Goal: Task Accomplishment & Management: Use online tool/utility

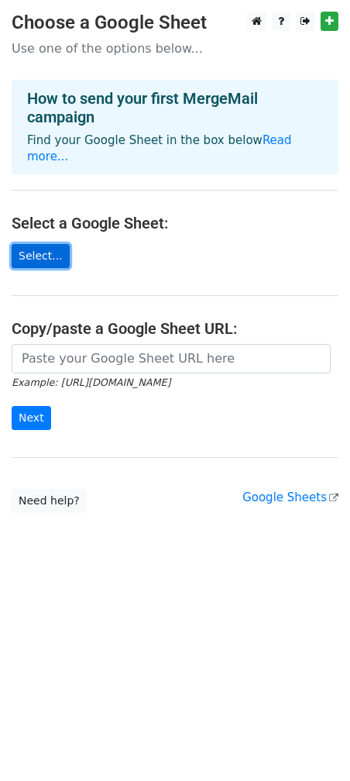
click at [54, 248] on link "Select..." at bounding box center [41, 256] width 58 height 24
click at [57, 247] on link "Select..." at bounding box center [41, 256] width 58 height 24
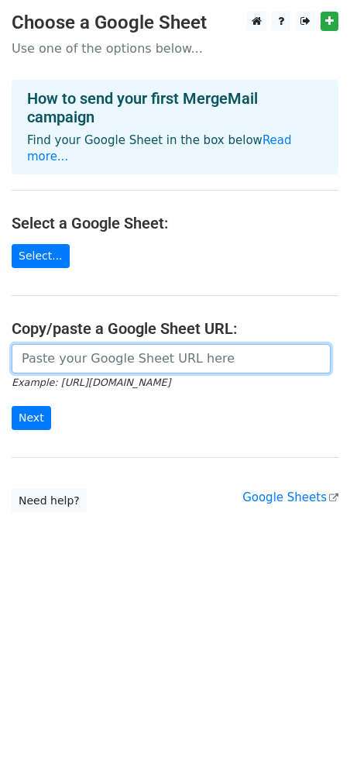
click at [157, 346] on input "url" at bounding box center [171, 358] width 319 height 29
paste input "[URL][DOMAIN_NAME]"
type input "[URL][DOMAIN_NAME]"
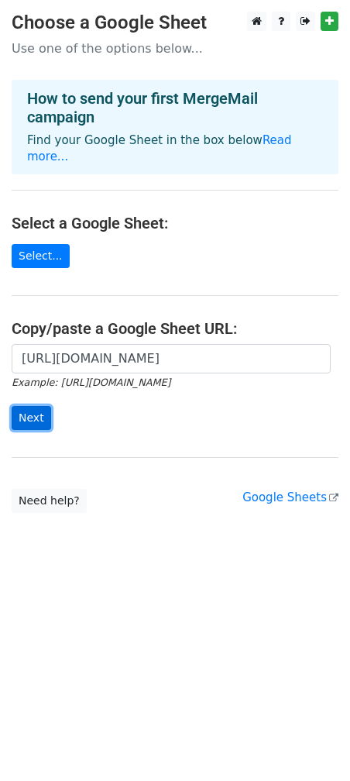
click at [32, 406] on input "Next" at bounding box center [32, 418] width 40 height 24
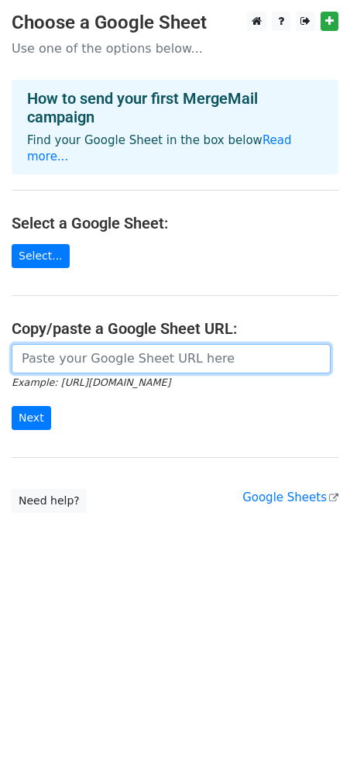
click at [143, 346] on input "url" at bounding box center [171, 358] width 319 height 29
paste input "https://docs.google.com/spreadsheets/d/1Kt2qMyn0uqnbMKgQYZlxCYxutVQ7a1-4b7bIqa_…"
type input "https://docs.google.com/spreadsheets/d/1Kt2qMyn0uqnbMKgQYZlxCYxutVQ7a1-4b7bIqa_…"
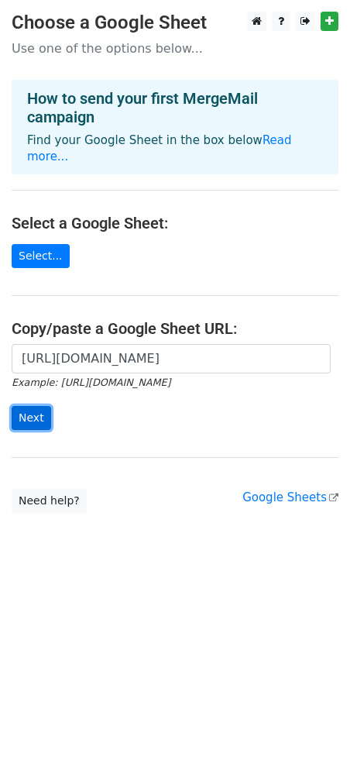
click at [36, 406] on input "Next" at bounding box center [32, 418] width 40 height 24
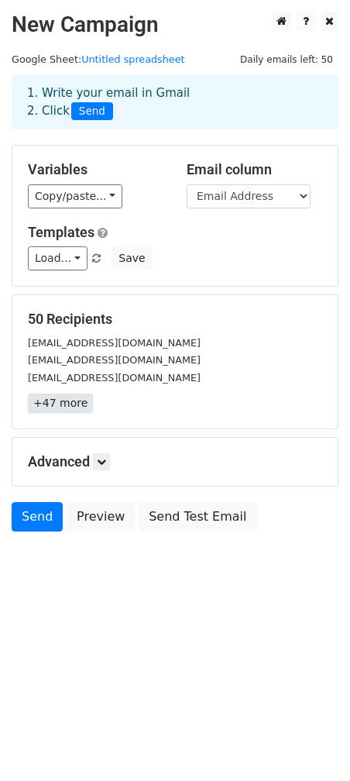
click at [64, 409] on link "+47 more" at bounding box center [60, 403] width 65 height 19
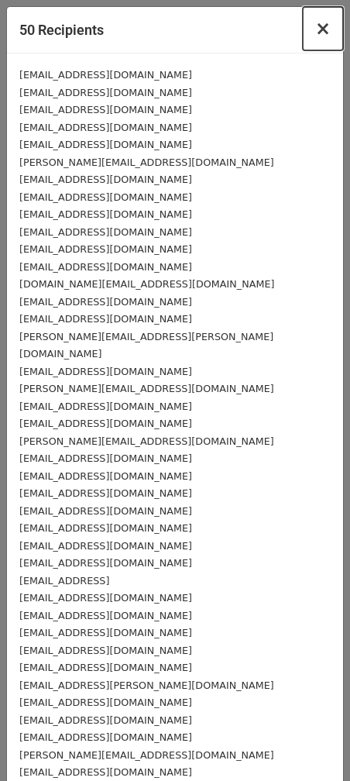
click at [315, 28] on span "×" at bounding box center [323, 29] width 16 height 22
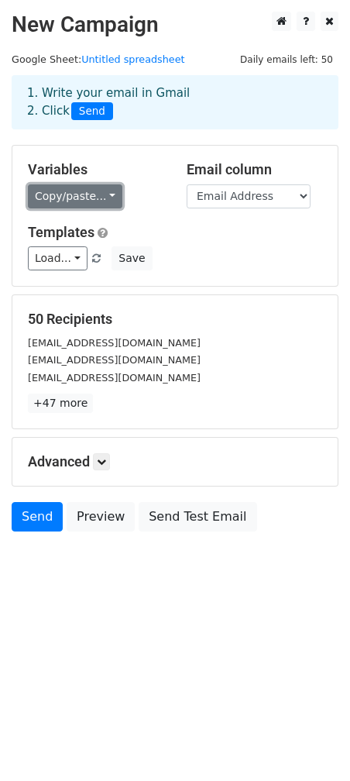
click at [65, 196] on link "Copy/paste..." at bounding box center [75, 196] width 95 height 24
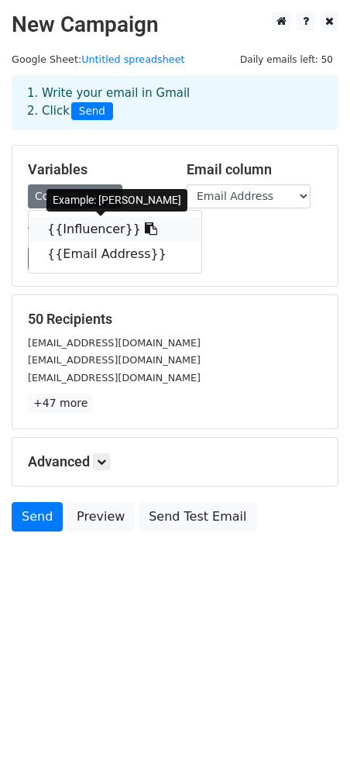
click at [85, 226] on link "{{Influencer}}" at bounding box center [115, 229] width 173 height 25
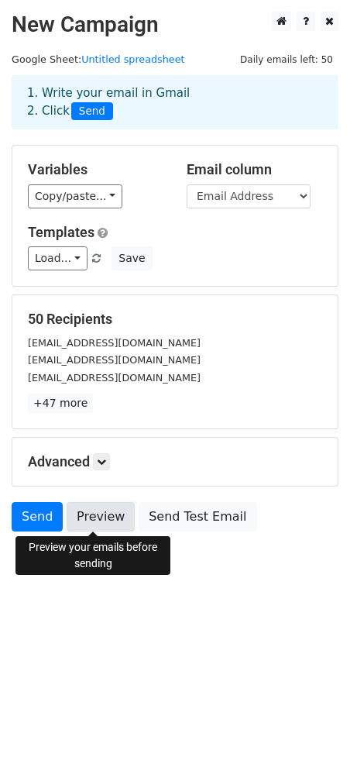
click at [87, 510] on link "Preview" at bounding box center [101, 516] width 68 height 29
click at [94, 510] on link "Preview" at bounding box center [101, 516] width 68 height 29
click at [74, 506] on link "Preview" at bounding box center [101, 516] width 68 height 29
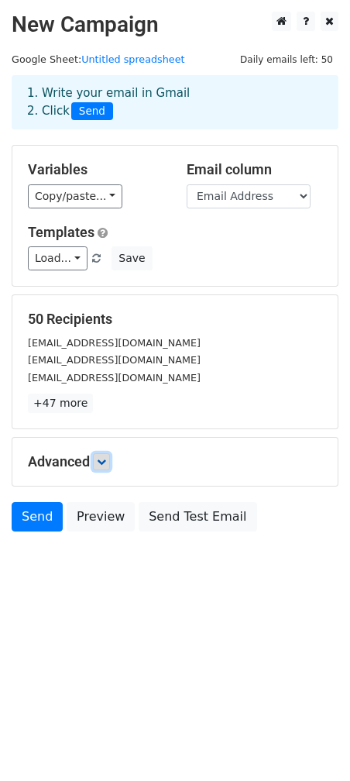
click at [102, 469] on link at bounding box center [101, 461] width 17 height 17
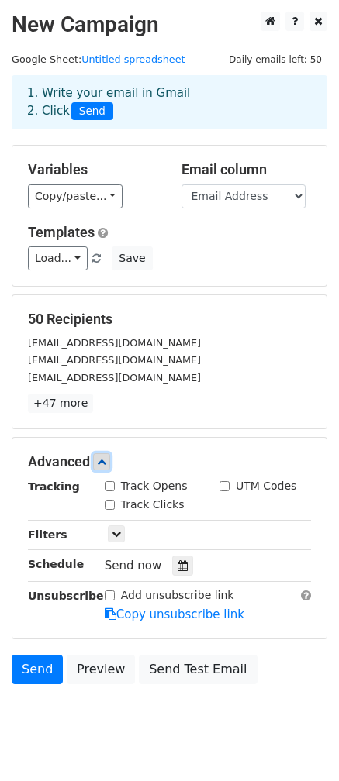
click at [102, 469] on link at bounding box center [101, 461] width 17 height 17
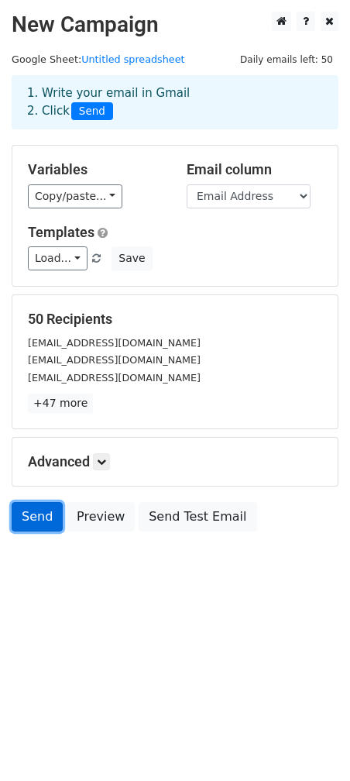
click at [36, 515] on link "Send" at bounding box center [37, 516] width 51 height 29
click at [82, 602] on body "New Campaign Daily emails left: 50 Google Sheet: Untitled spreadsheet 1. Write …" at bounding box center [175, 307] width 350 height 590
click at [198, 27] on h2 "New Campaign" at bounding box center [175, 25] width 327 height 26
click at [36, 513] on link "Send" at bounding box center [37, 516] width 51 height 29
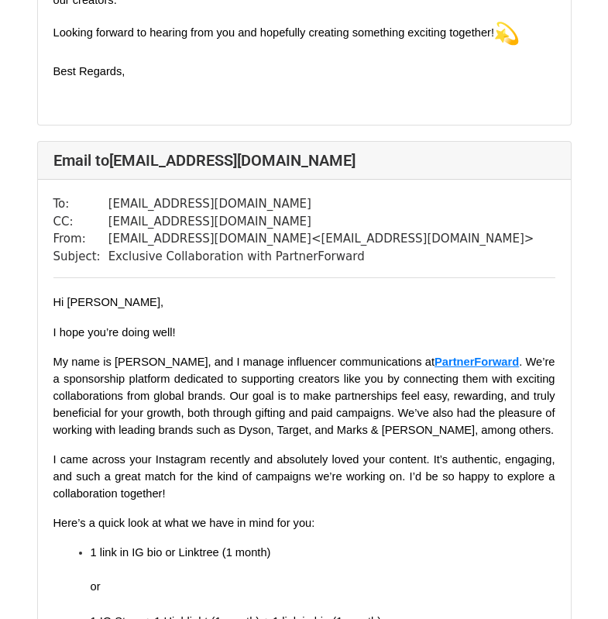
scroll to position [4108, 0]
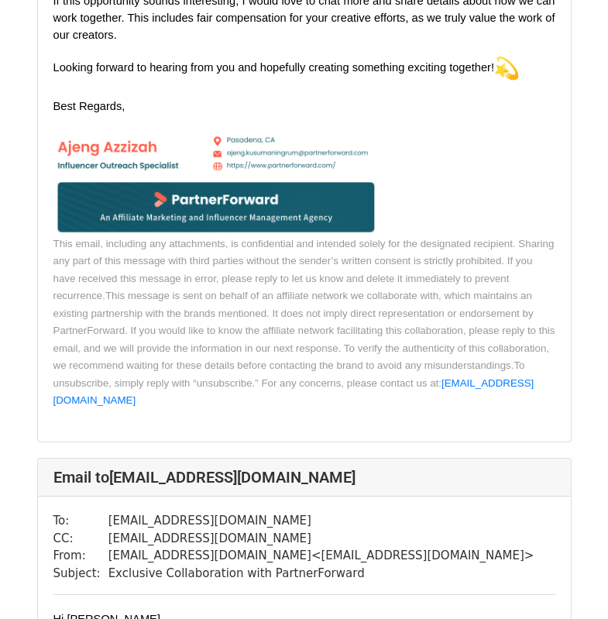
scroll to position [620, 0]
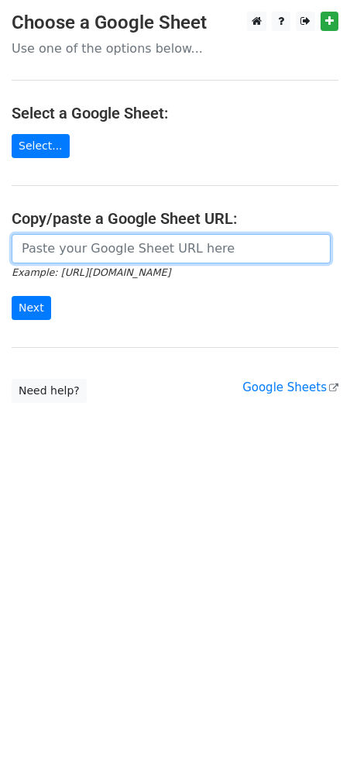
click at [86, 253] on input "url" at bounding box center [171, 248] width 319 height 29
paste input "https://docs.google.com/spreadsheets/d/1Kt2qMyn0uqnbMKgQYZlxCYxutVQ7a1-4b7bIqa_…"
type input "https://docs.google.com/spreadsheets/d/1Kt2qMyn0uqnbMKgQYZlxCYxutVQ7a1-4b7bIqa_…"
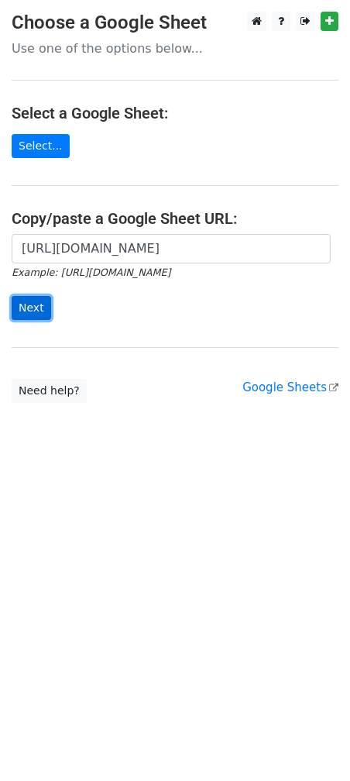
scroll to position [0, 0]
click at [37, 309] on input "Next" at bounding box center [32, 308] width 40 height 24
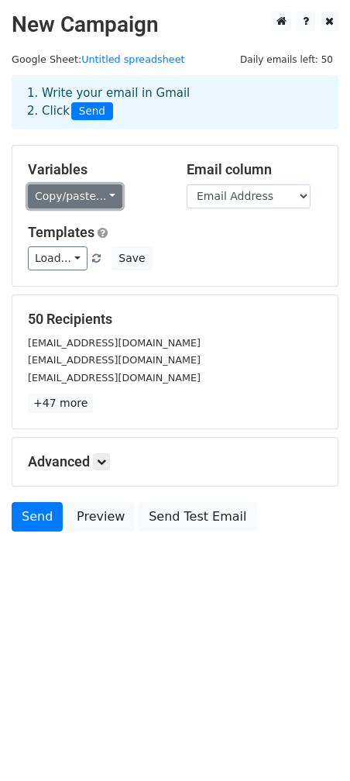
click at [64, 194] on link "Copy/paste..." at bounding box center [75, 196] width 95 height 24
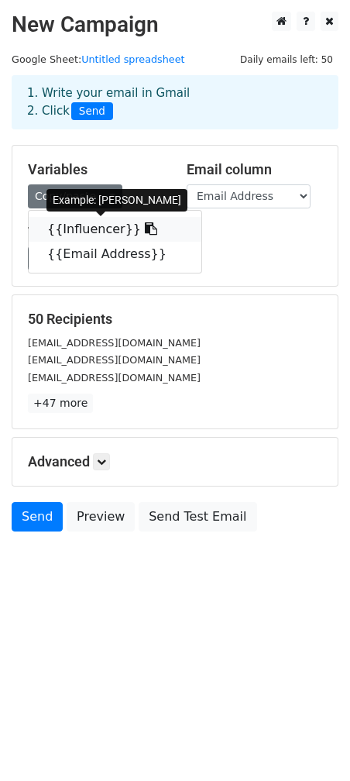
click at [93, 222] on link "{{Influencer}}" at bounding box center [115, 229] width 173 height 25
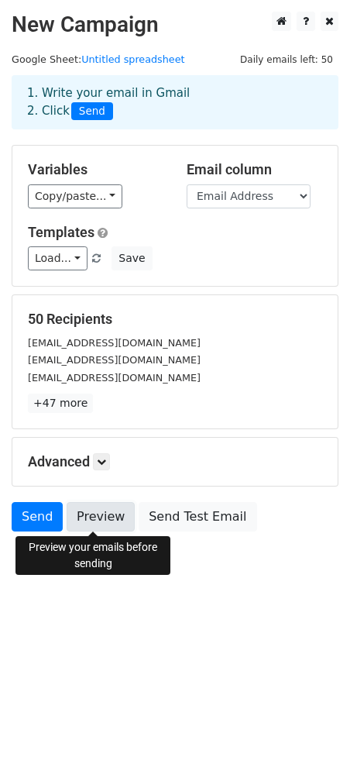
click at [81, 521] on link "Preview" at bounding box center [101, 516] width 68 height 29
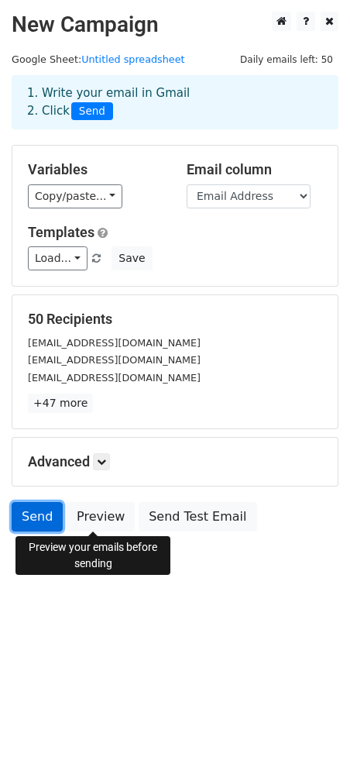
click at [40, 521] on link "Send" at bounding box center [37, 516] width 51 height 29
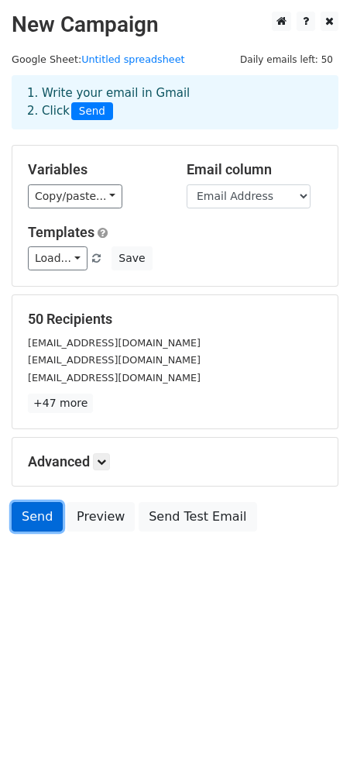
click at [34, 517] on link "Send" at bounding box center [37, 516] width 51 height 29
click at [43, 526] on link "Send" at bounding box center [37, 516] width 51 height 29
click at [41, 521] on link "Send" at bounding box center [37, 516] width 51 height 29
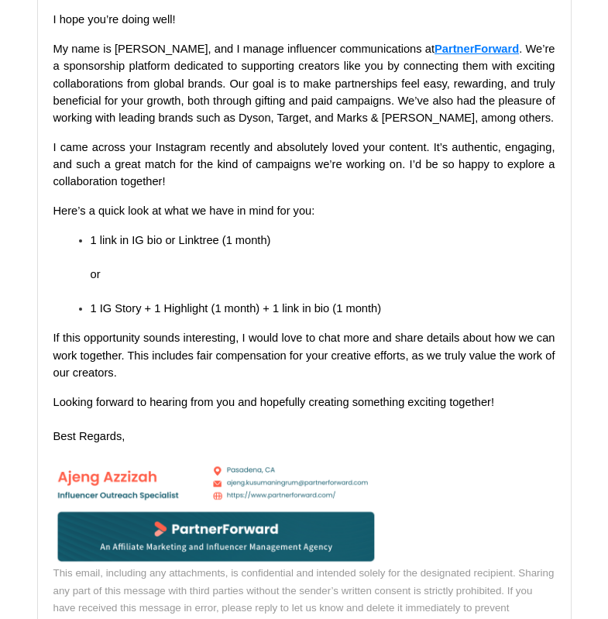
scroll to position [1240, 0]
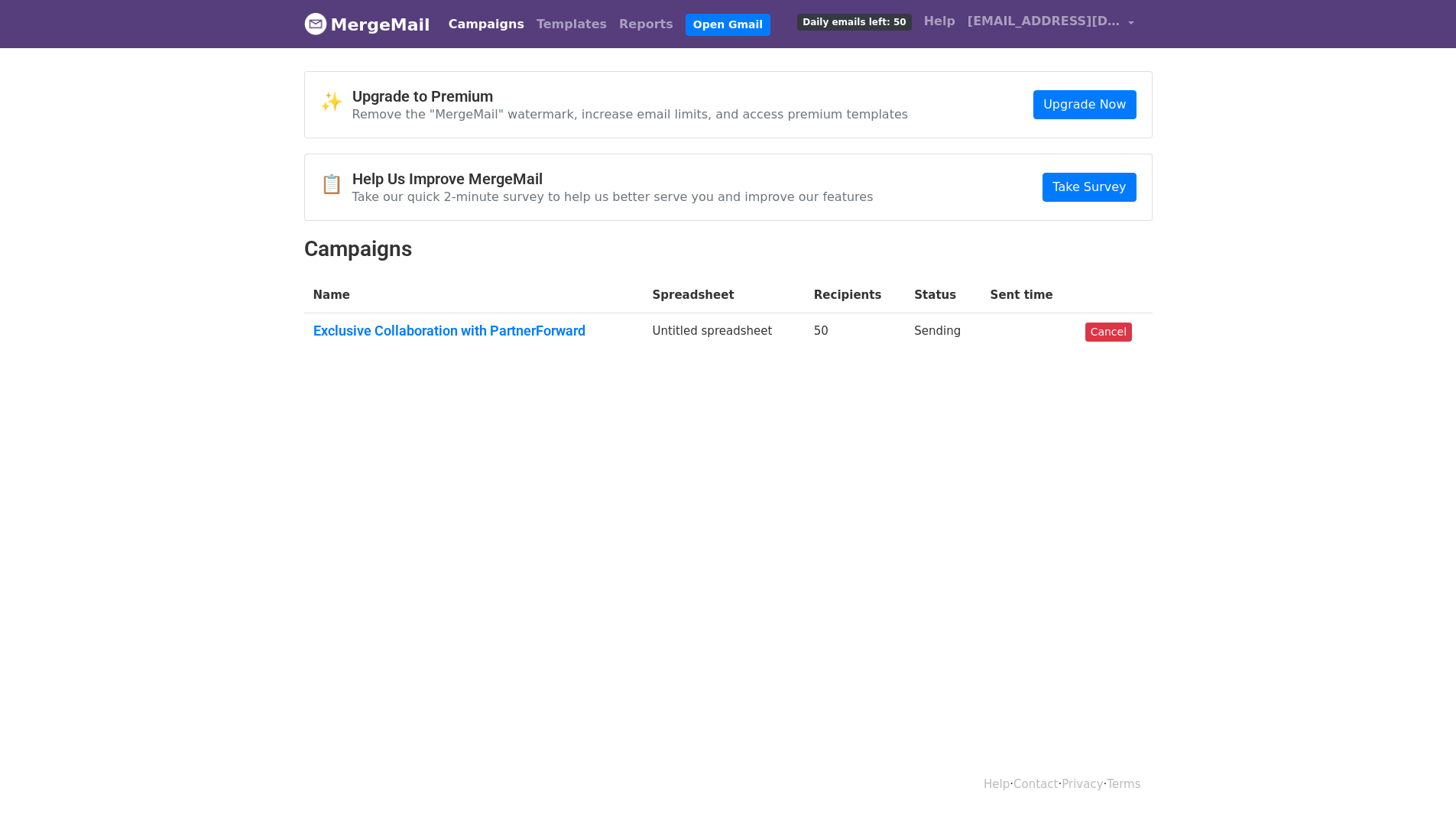
click at [938, 340] on td "Sending" at bounding box center [942, 334] width 76 height 41
click at [1014, 335] on td at bounding box center [1028, 334] width 95 height 41
click at [1392, 181] on body "MergeMail Campaigns Templates Reports Open Gmail Daily emails left: 50 Help [EM…" at bounding box center [728, 214] width 1456 height 428
